Goal: Task Accomplishment & Management: Use online tool/utility

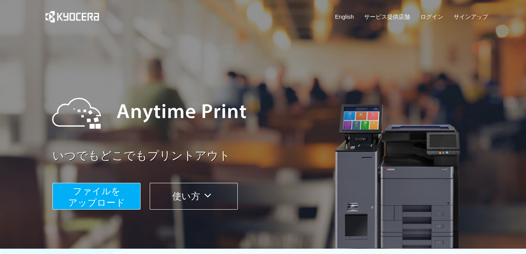
click at [94, 193] on span "ファイルを ​​アップロード" at bounding box center [96, 197] width 57 height 22
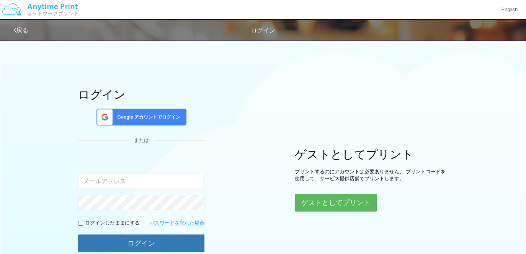
type input "[EMAIL_ADDRESS][DOMAIN_NAME]"
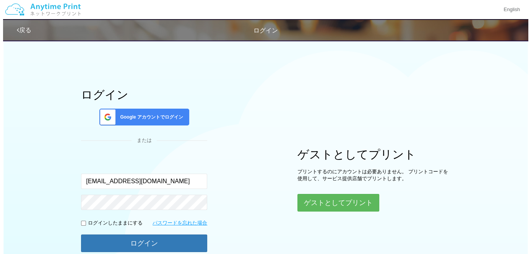
scroll to position [71, 0]
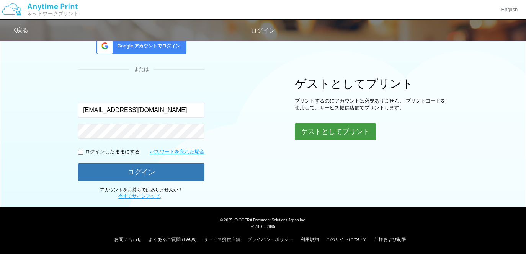
click at [329, 133] on button "ゲストとしてプリント" at bounding box center [335, 131] width 81 height 17
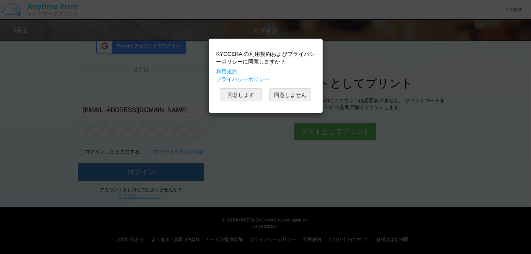
click at [252, 96] on button "同意します" at bounding box center [241, 94] width 42 height 13
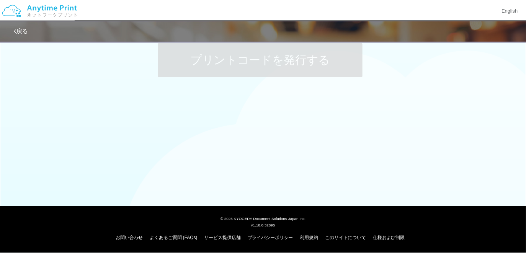
scroll to position [11, 0]
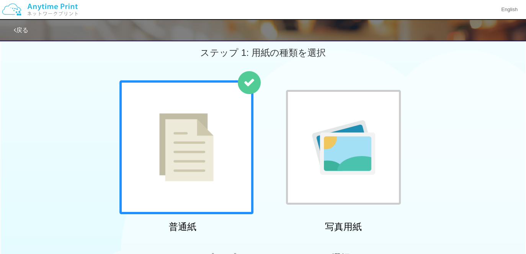
click at [197, 129] on img at bounding box center [186, 147] width 54 height 68
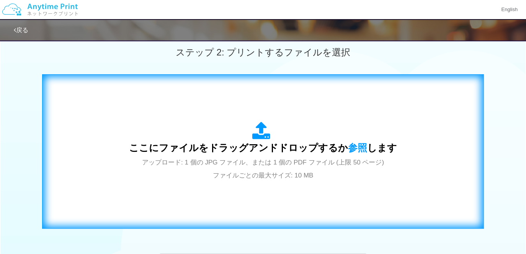
scroll to position [240, 0]
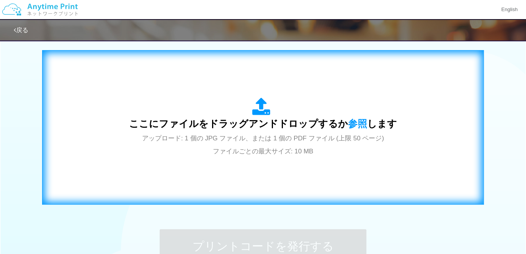
click at [242, 135] on span "アップロード: 1 個の JPG ファイル、または 1 個の PDF ファイル (上限 50 ページ) ファイルごとの最大サイズ: 10 MB" at bounding box center [263, 145] width 242 height 20
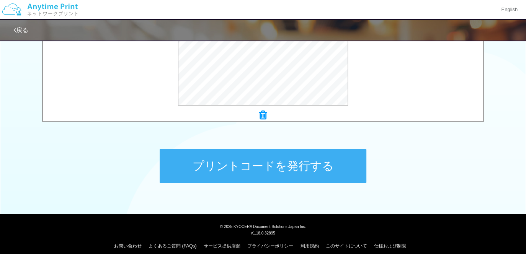
scroll to position [327, 0]
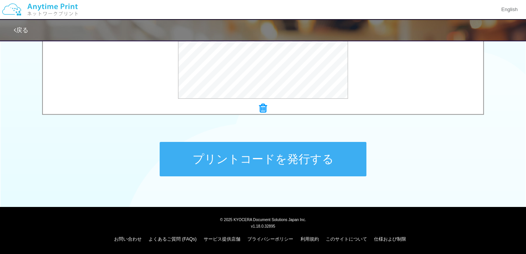
click at [277, 156] on button "プリントコードを発行する" at bounding box center [263, 159] width 207 height 34
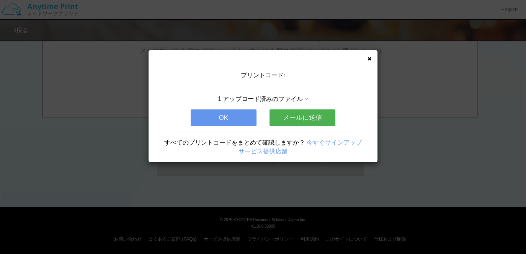
scroll to position [0, 0]
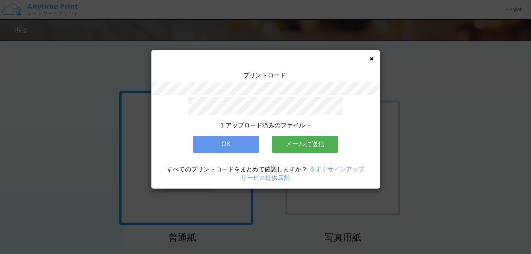
click at [231, 138] on button "OK" at bounding box center [226, 144] width 66 height 17
